Goal: Transaction & Acquisition: Purchase product/service

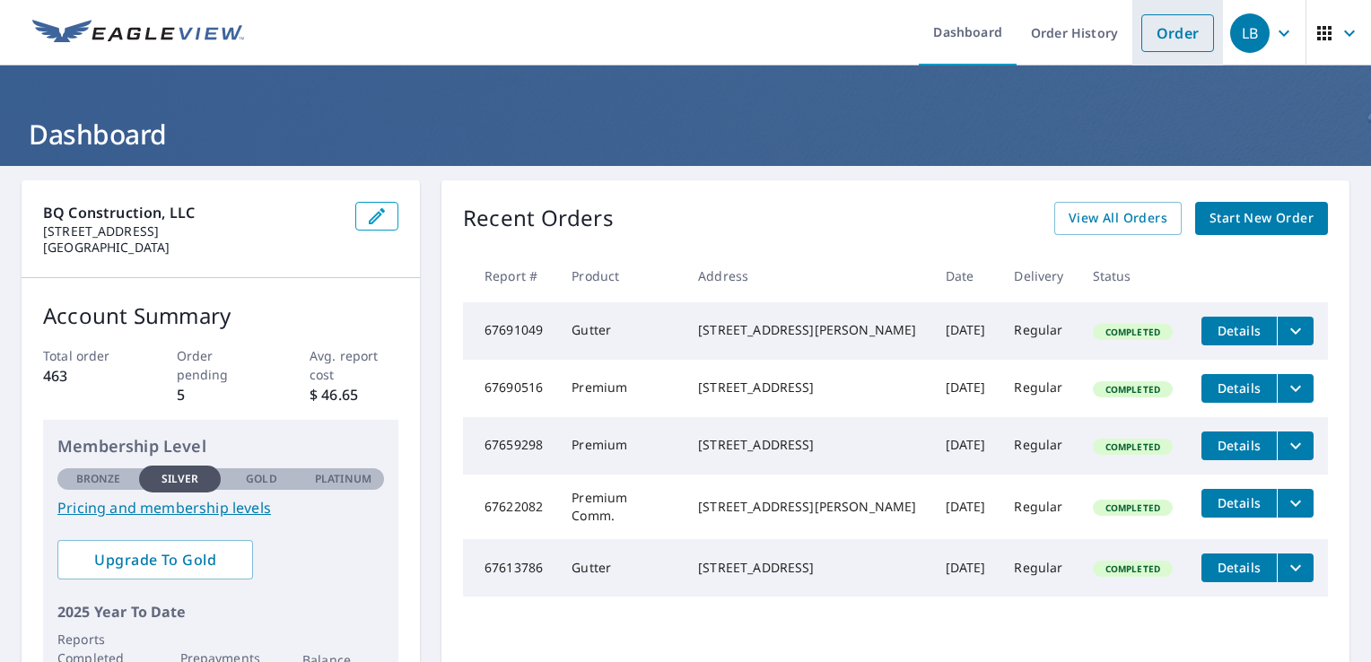
click at [1163, 30] on link "Order" at bounding box center [1177, 33] width 73 height 38
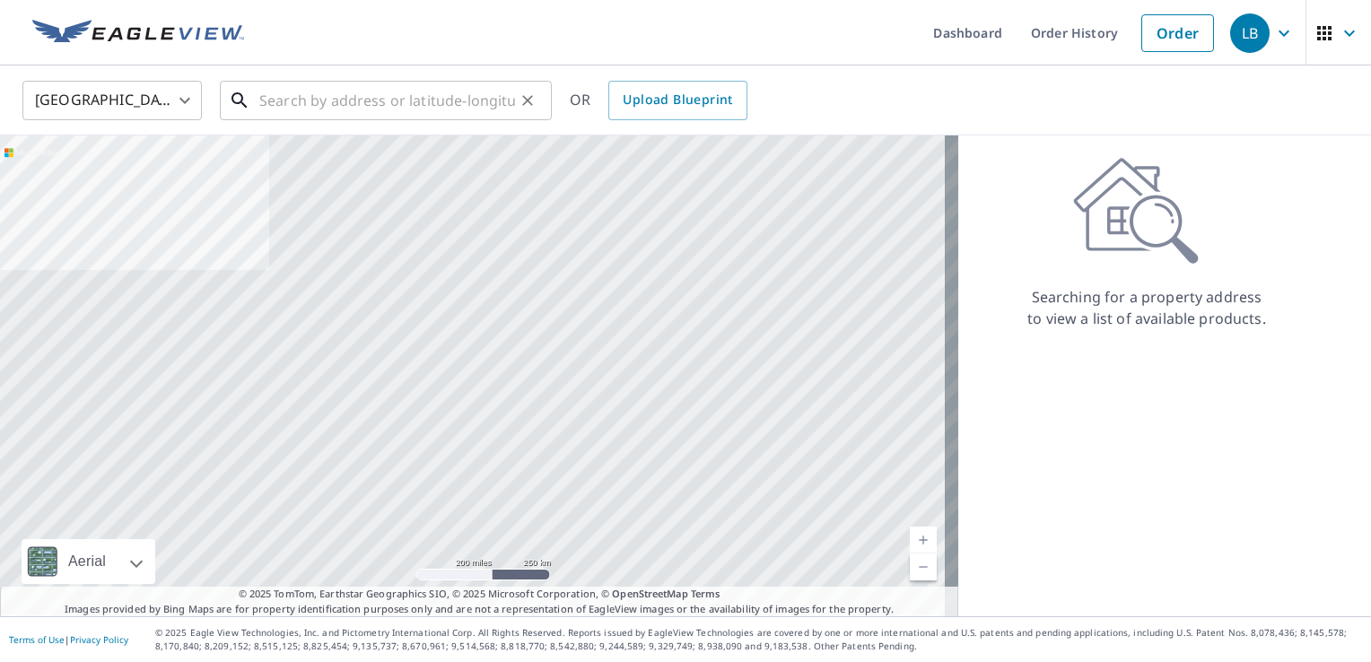
click at [301, 108] on input "text" at bounding box center [387, 100] width 256 height 50
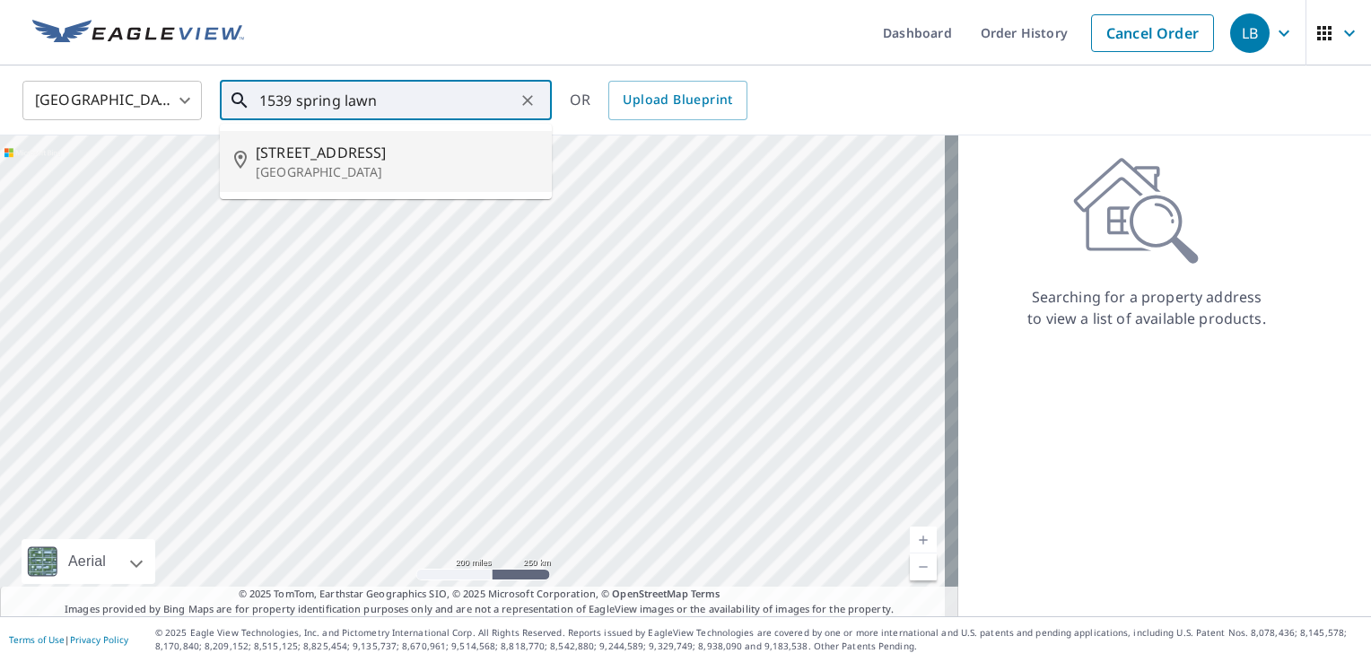
click at [301, 156] on span "[STREET_ADDRESS]" at bounding box center [397, 153] width 282 height 22
type input "[STREET_ADDRESS]"
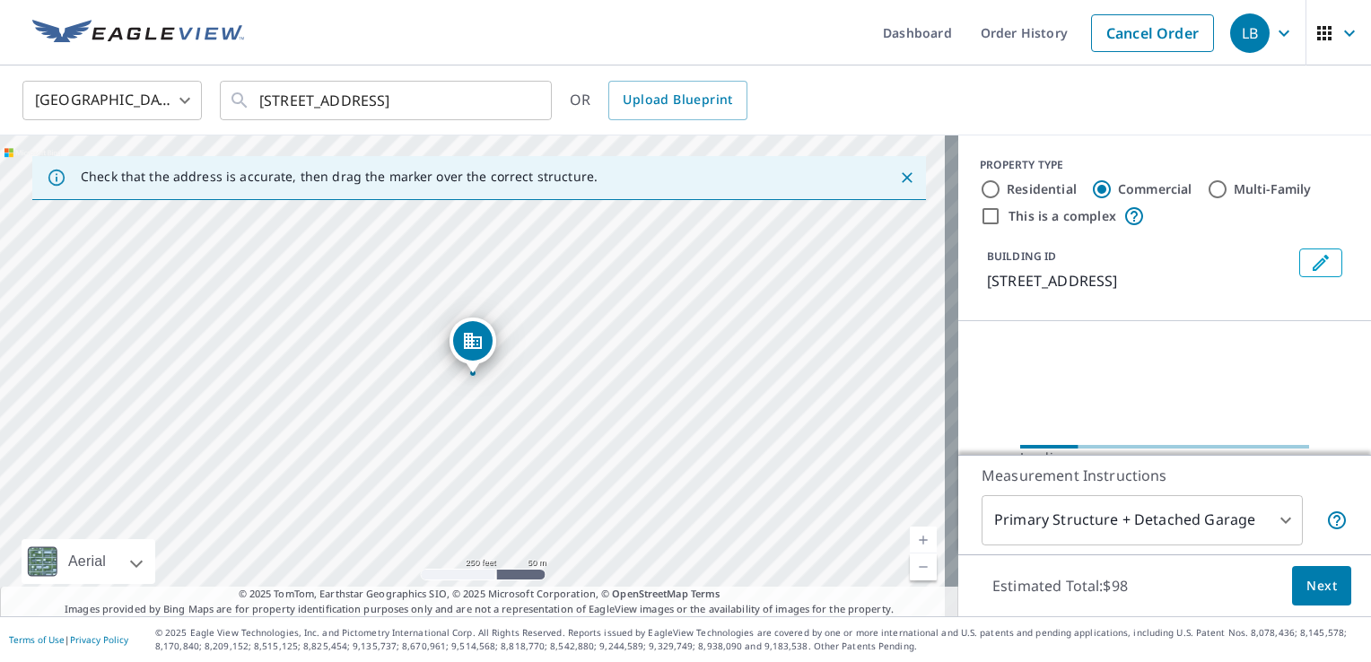
click at [980, 194] on input "Residential" at bounding box center [991, 190] width 22 height 22
radio input "true"
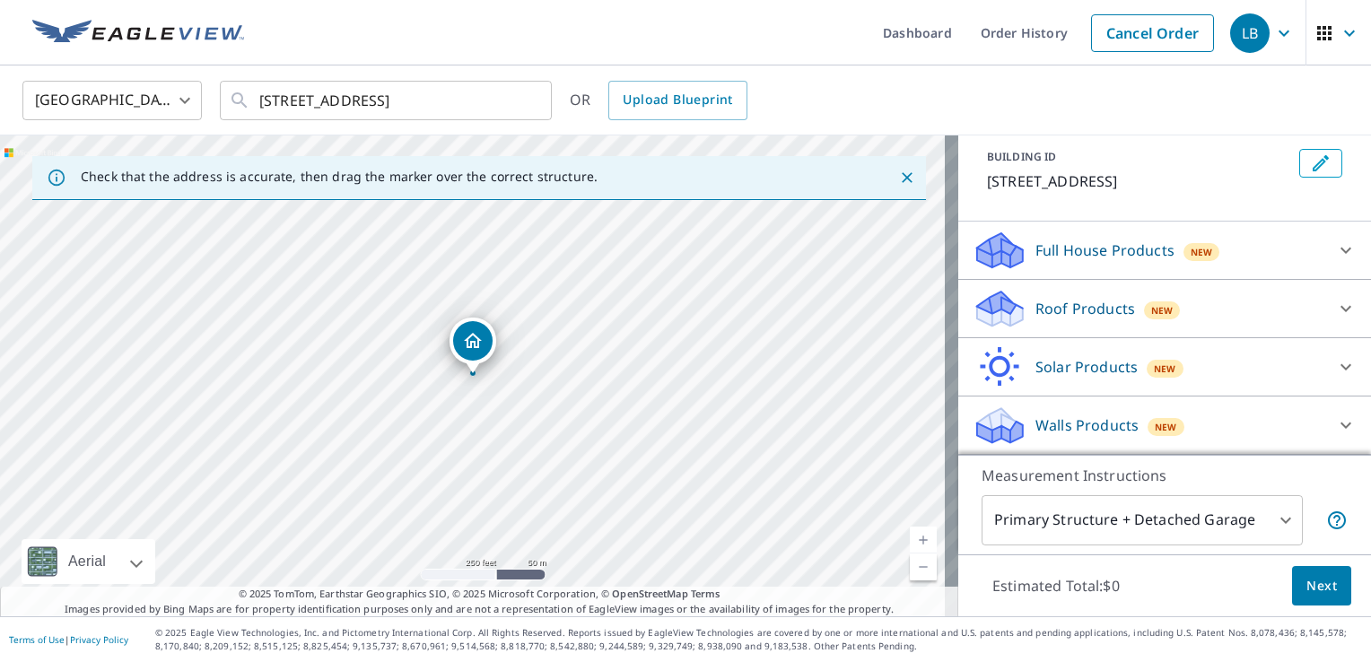
scroll to position [119, 0]
click at [1218, 301] on div "Roof Products New" at bounding box center [1148, 309] width 352 height 42
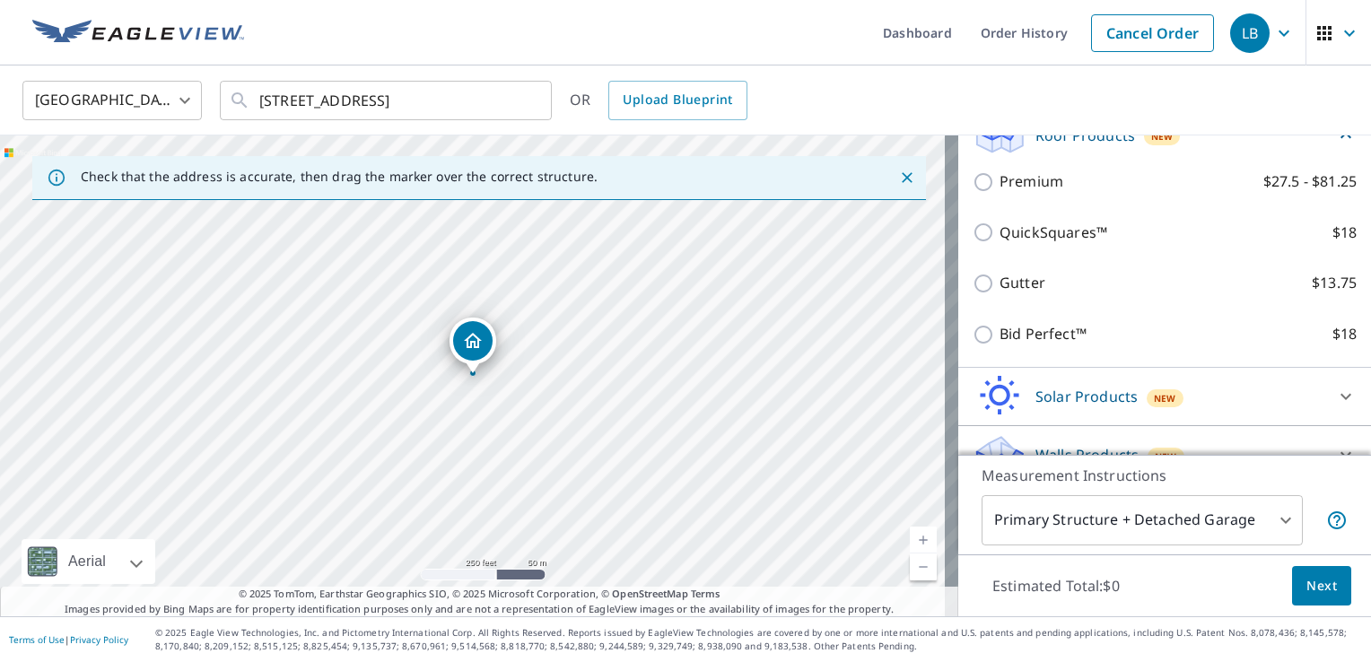
scroll to position [299, 0]
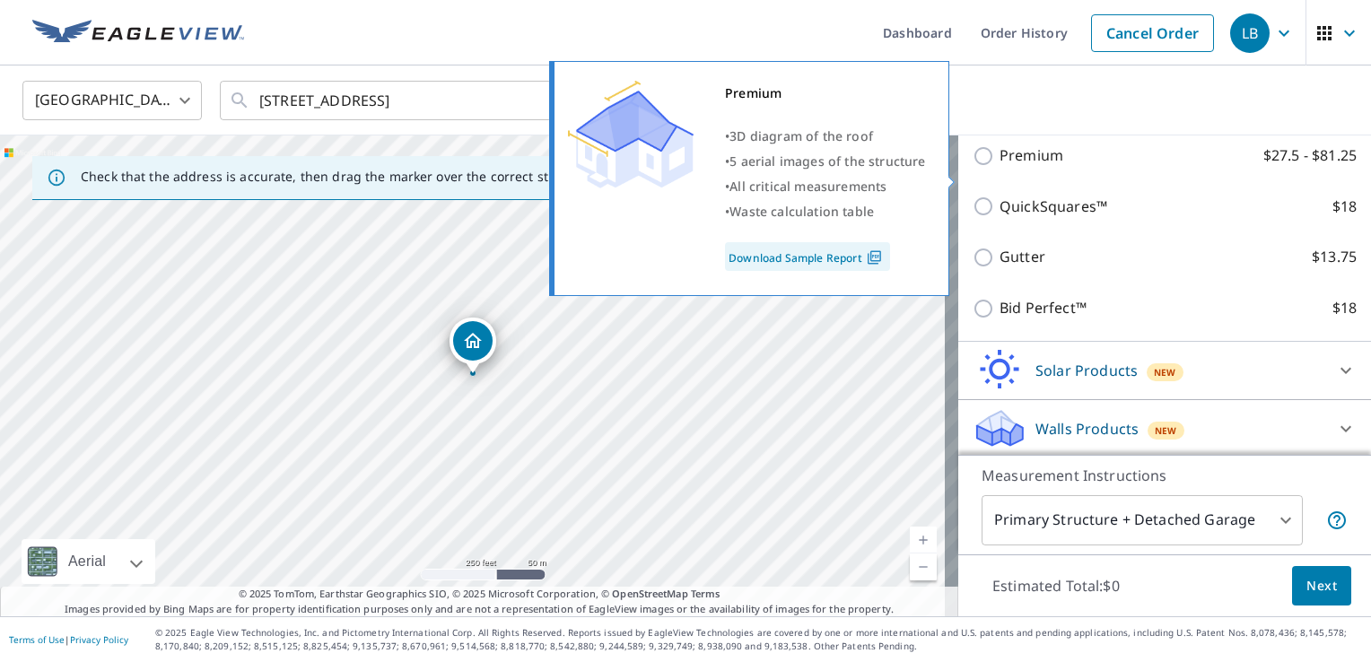
click at [972, 167] on input "Premium $27.5 - $81.25" at bounding box center [985, 156] width 27 height 22
checkbox input "true"
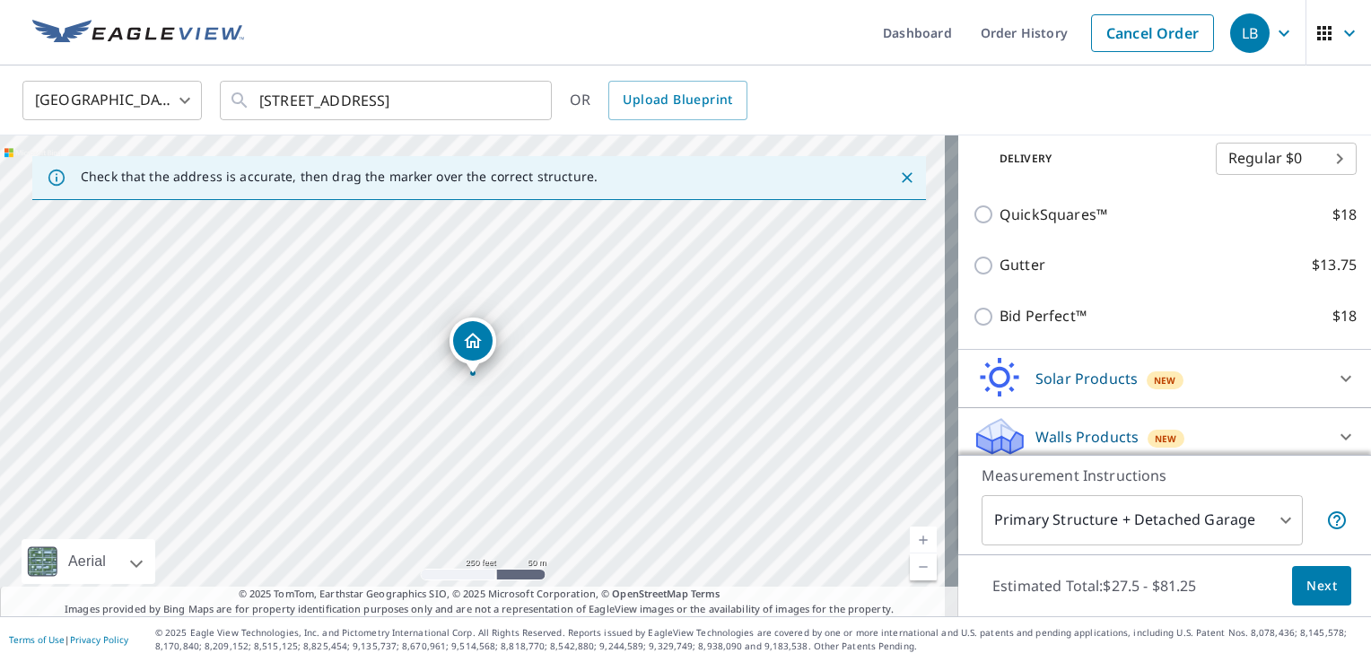
scroll to position [388, 0]
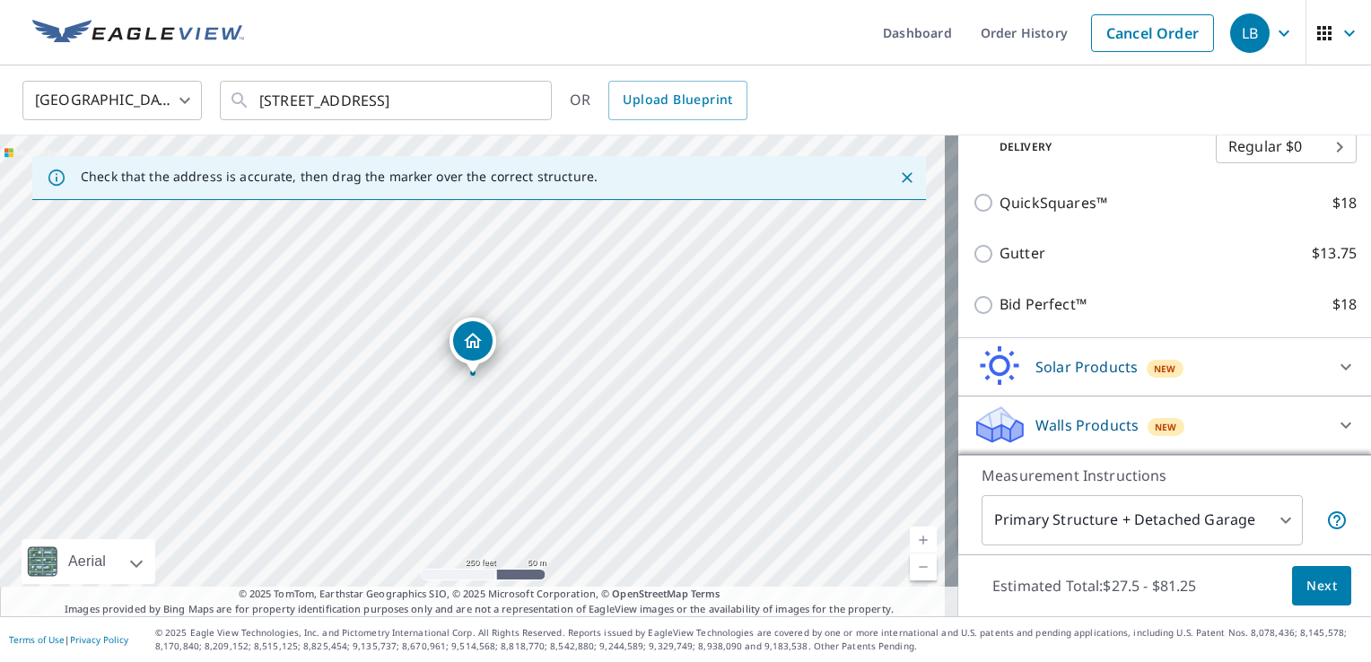
click at [1259, 527] on body "LB LB Dashboard Order History Cancel Order LB [GEOGRAPHIC_DATA] [GEOGRAPHIC_DAT…" at bounding box center [685, 331] width 1371 height 662
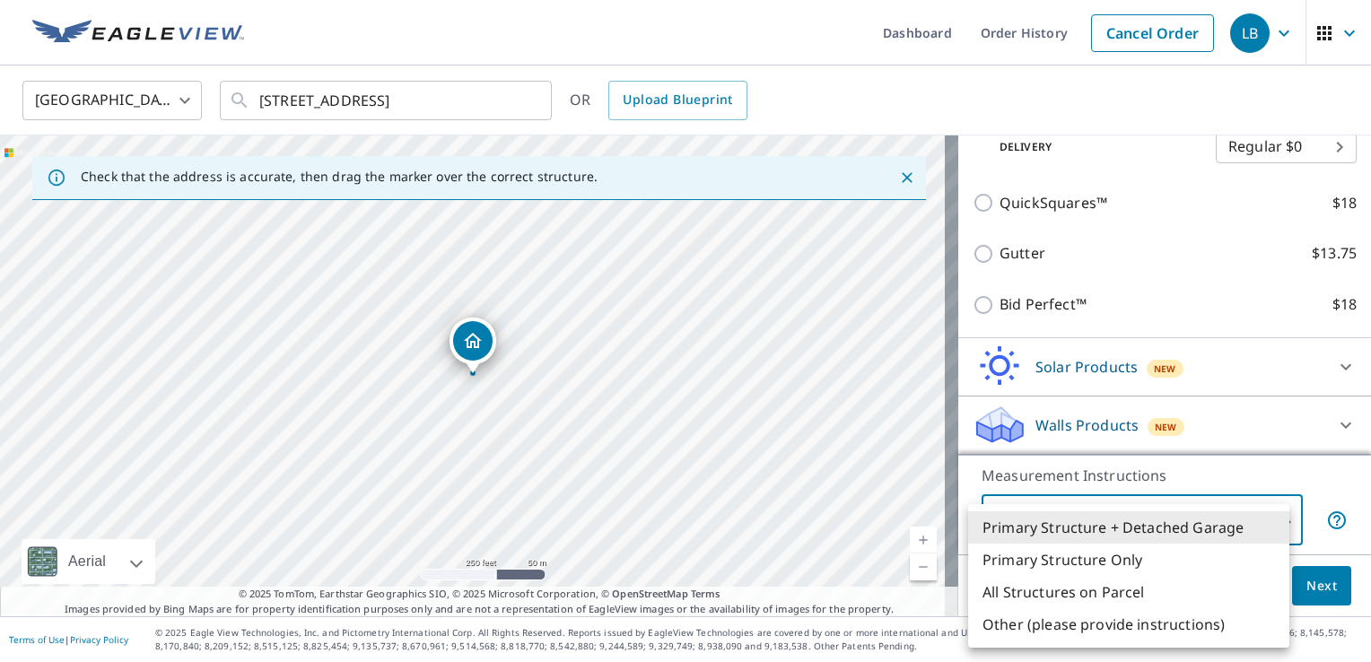
click at [1241, 424] on div at bounding box center [685, 331] width 1371 height 662
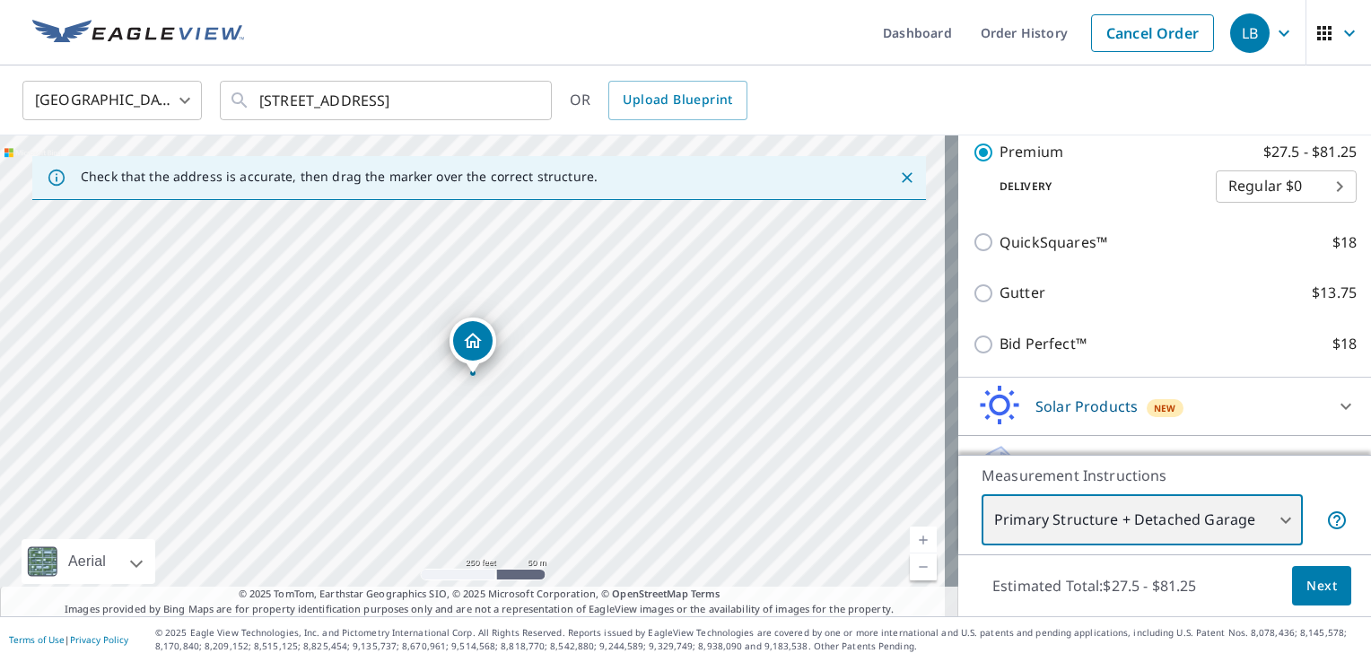
scroll to position [299, 0]
